Goal: Information Seeking & Learning: Understand process/instructions

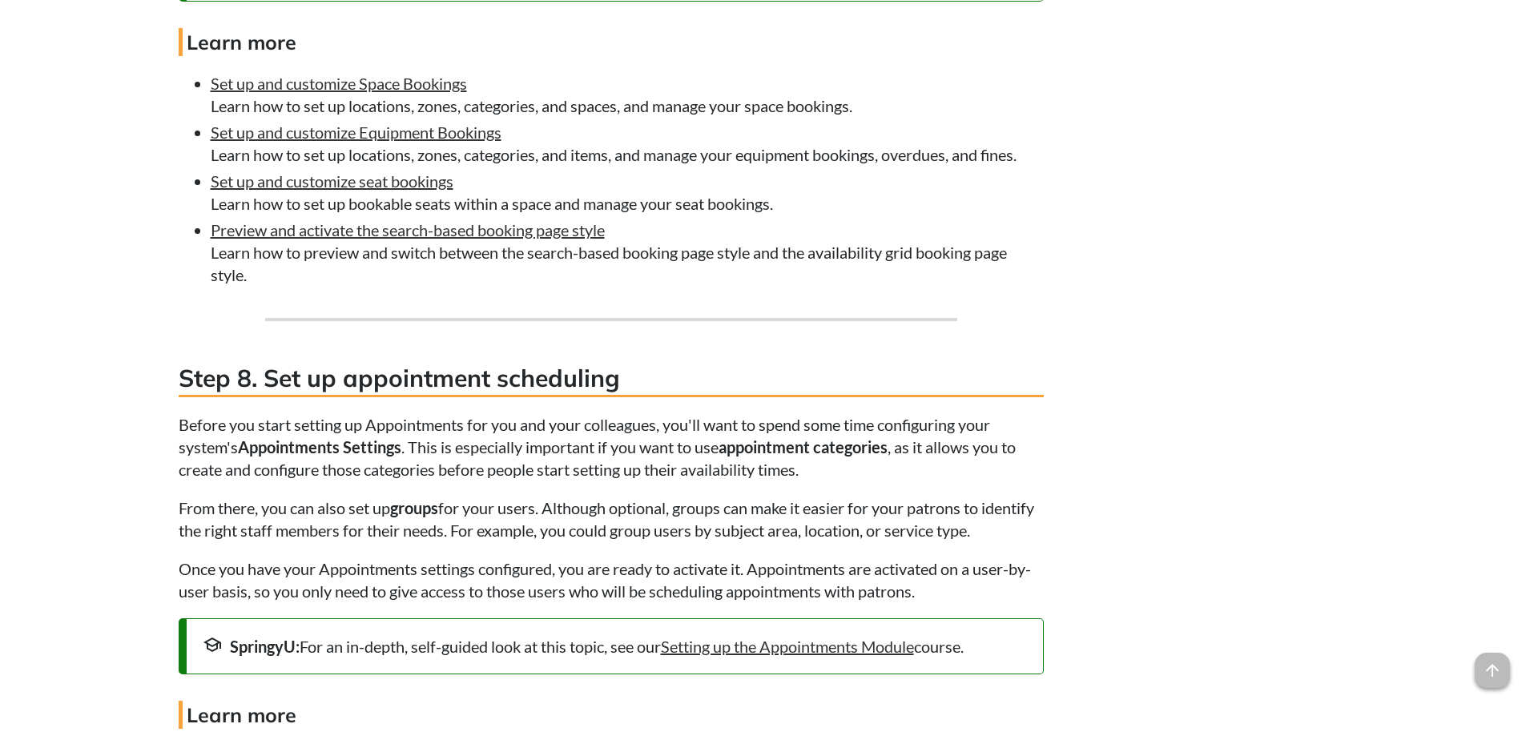
scroll to position [4642, 0]
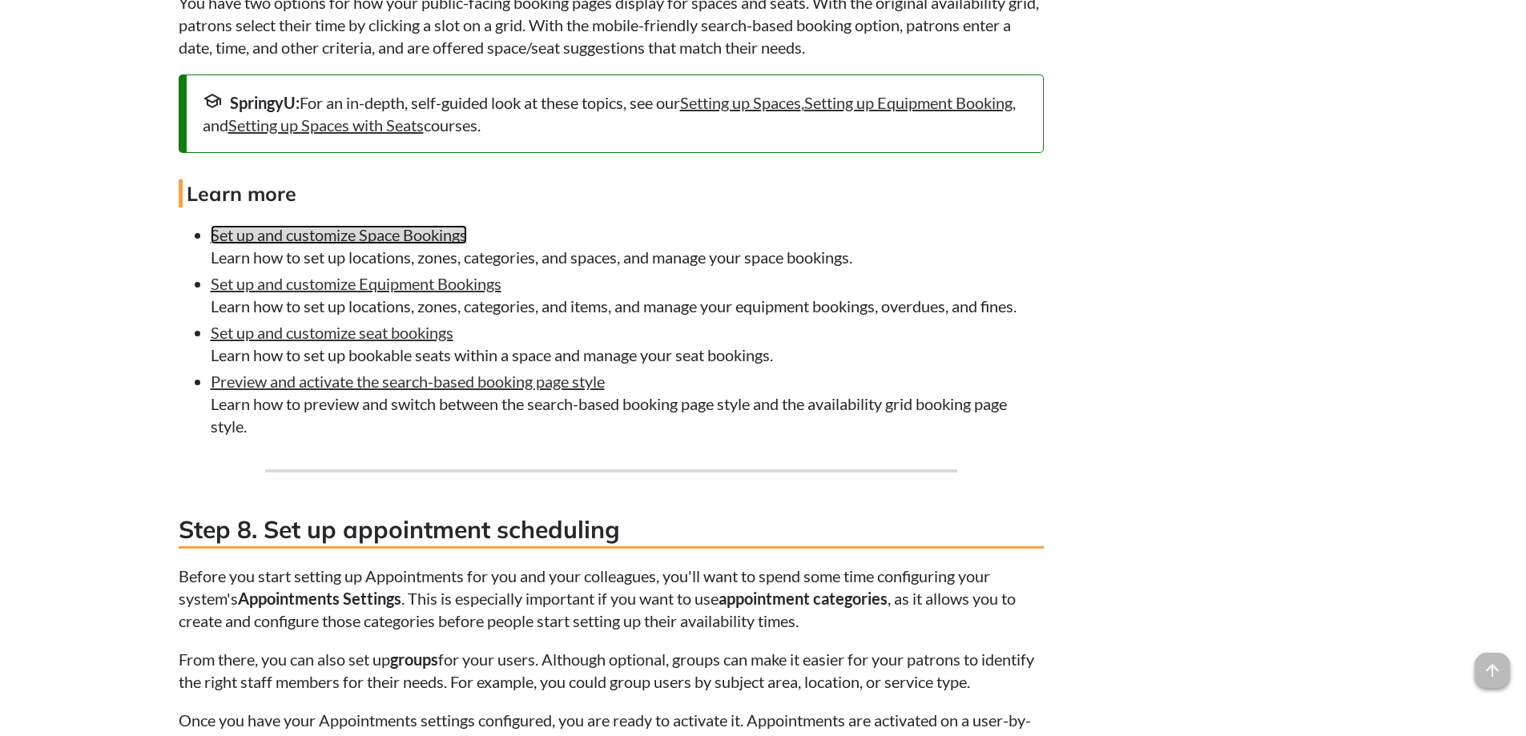
click at [456, 244] on link "Set up and customize Space Bookings" at bounding box center [339, 234] width 256 height 19
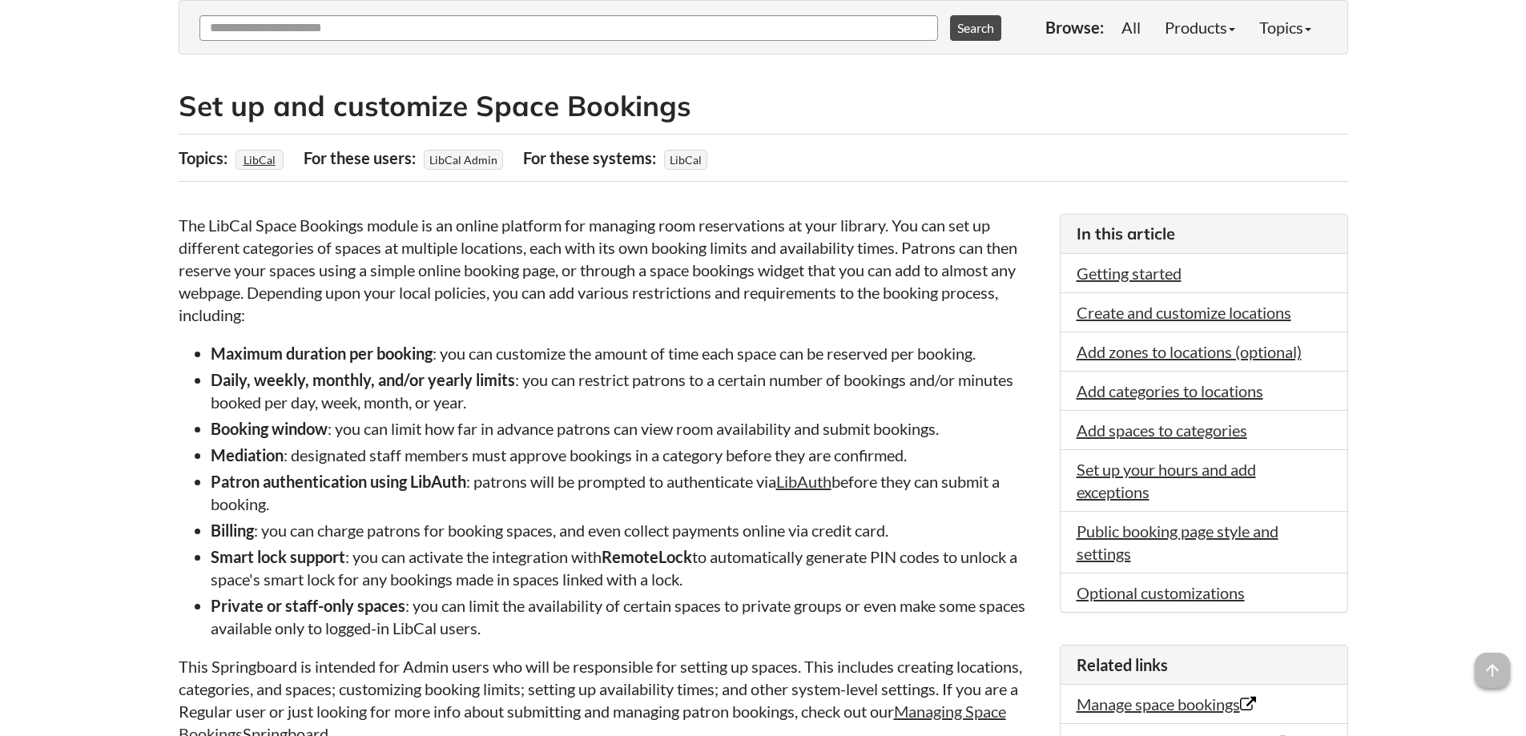
scroll to position [240, 0]
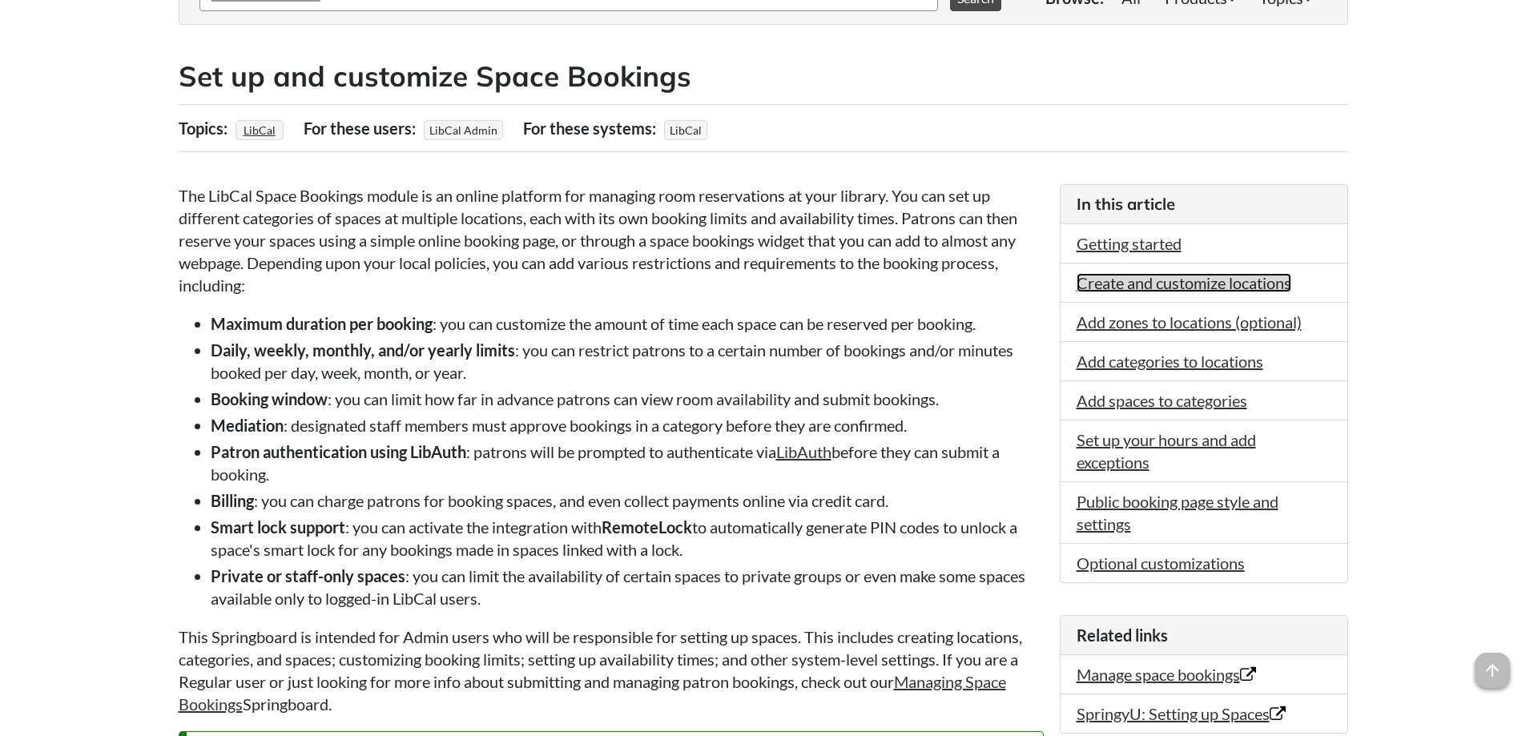
click at [1126, 284] on link "Create and customize locations" at bounding box center [1184, 282] width 215 height 19
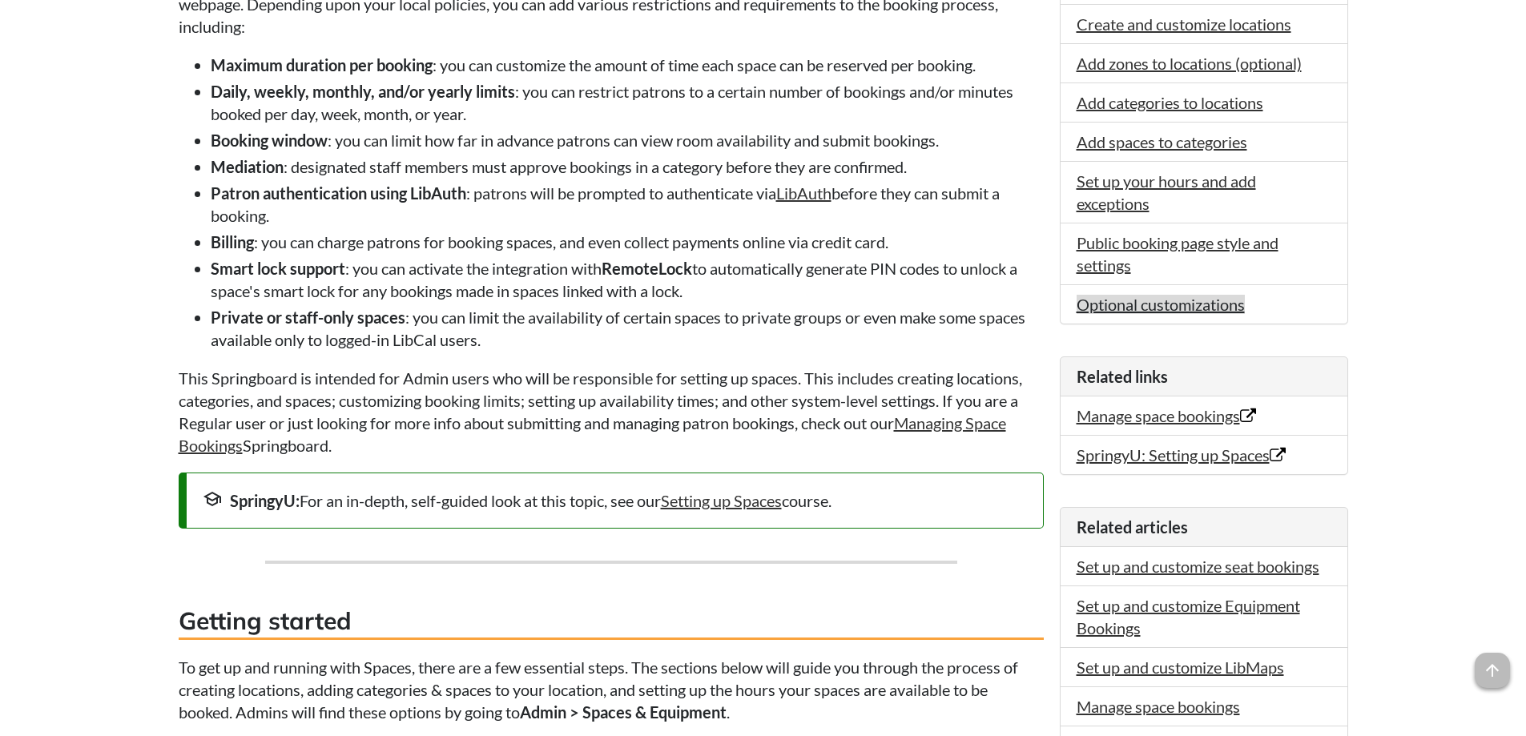
scroll to position [400, 0]
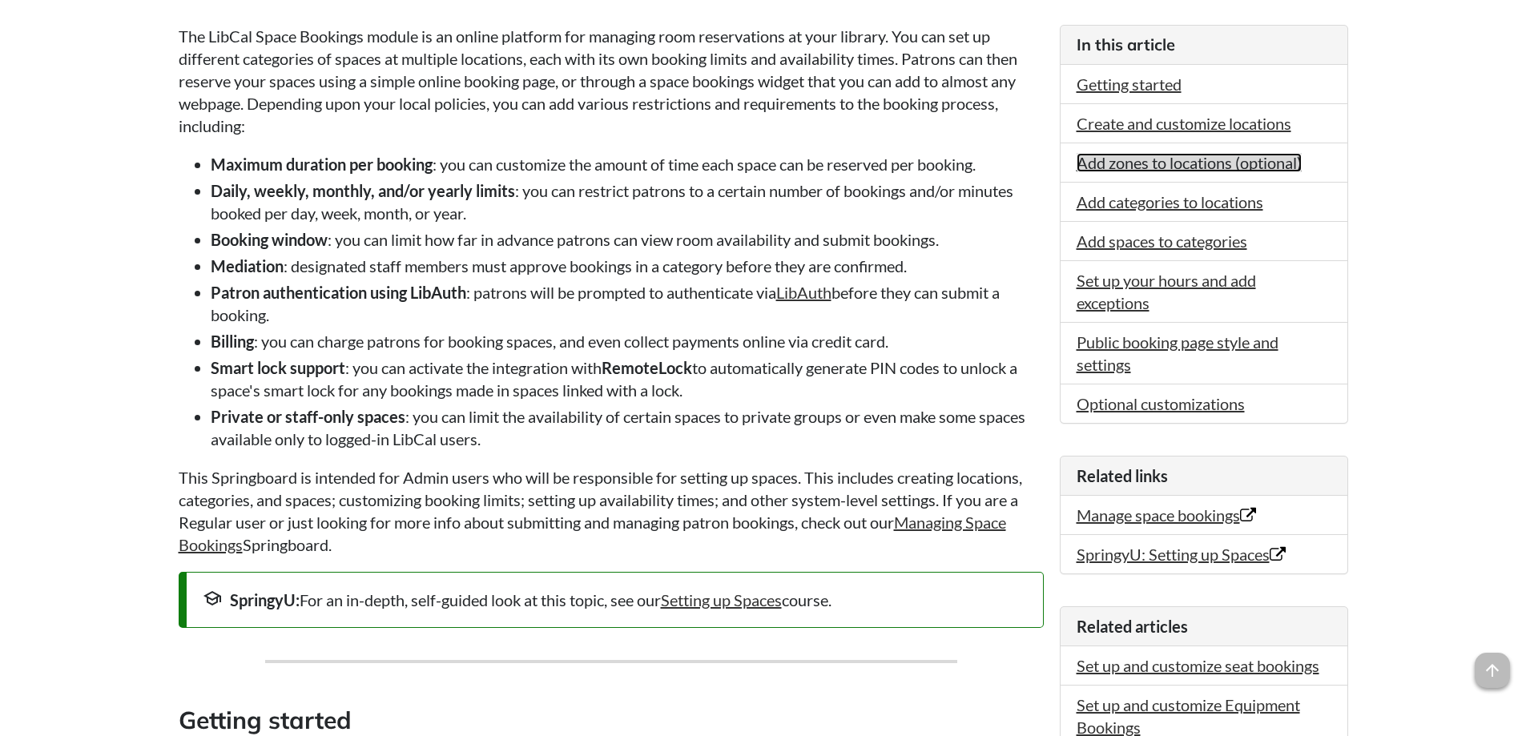
click at [1198, 164] on link "Add zones to locations (optional)" at bounding box center [1189, 162] width 225 height 19
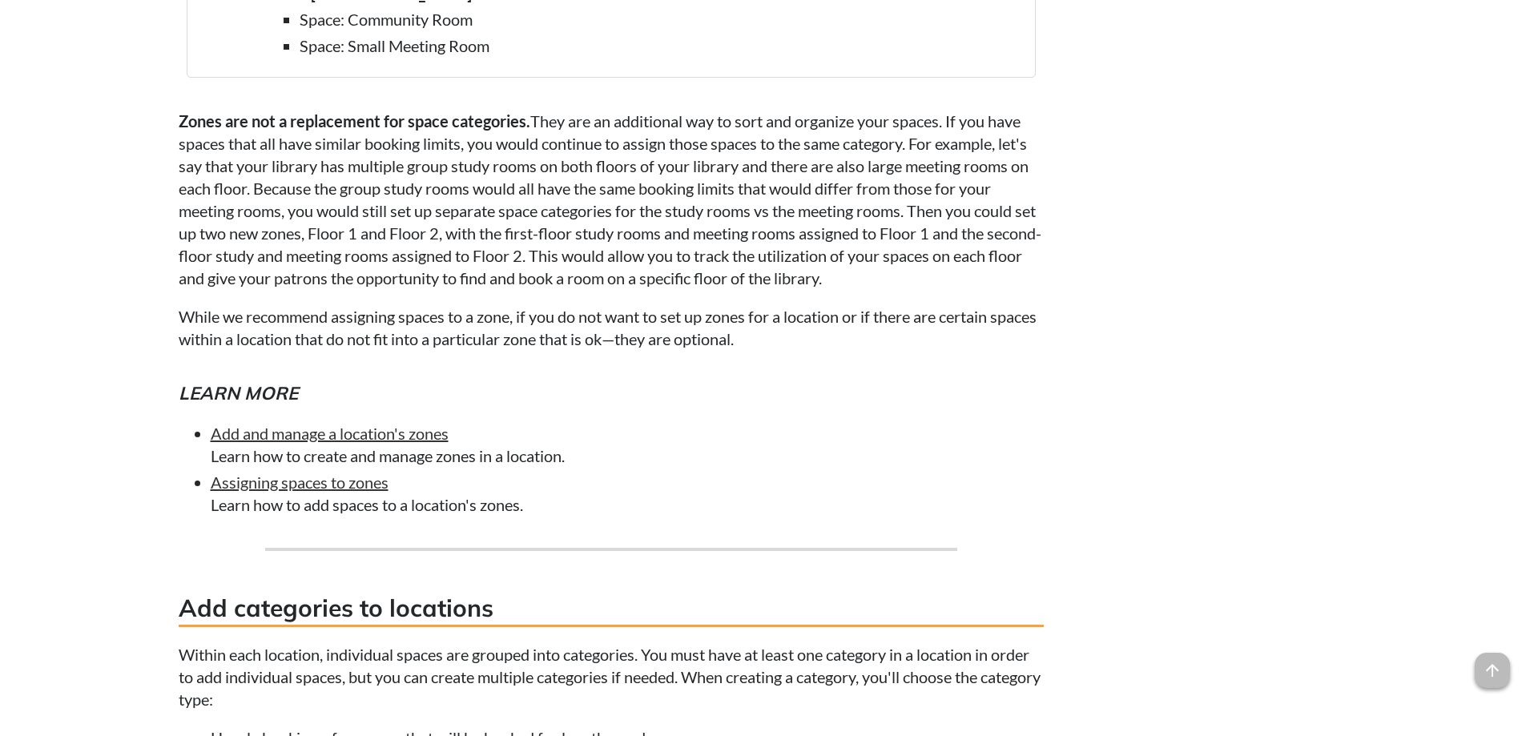
scroll to position [3539, 0]
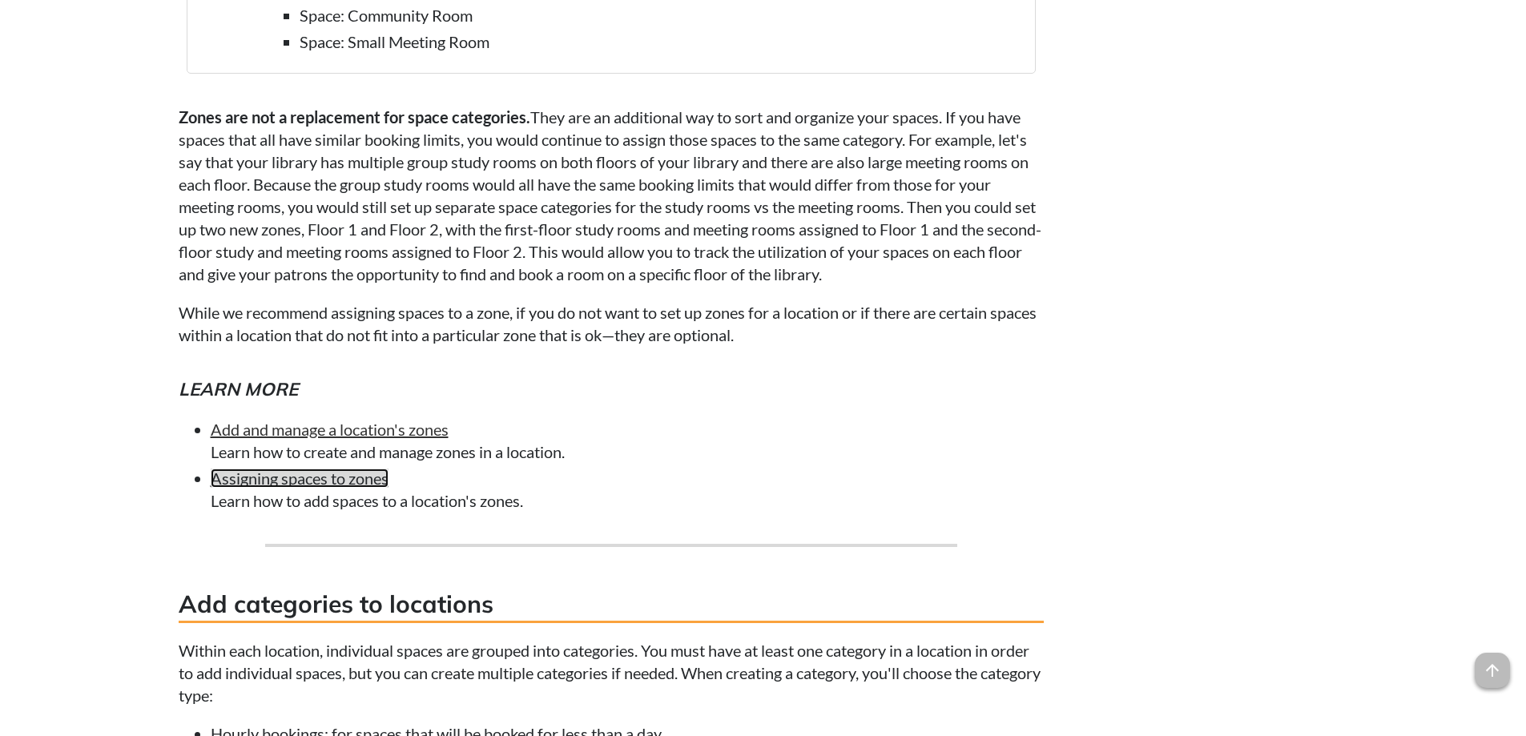
click at [365, 477] on link "Assigning spaces to zones" at bounding box center [300, 478] width 178 height 19
